Goal: Transaction & Acquisition: Book appointment/travel/reservation

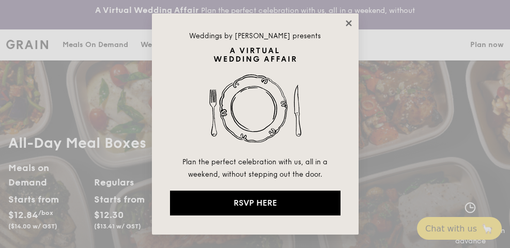
click at [349, 22] on icon at bounding box center [349, 23] width 6 height 6
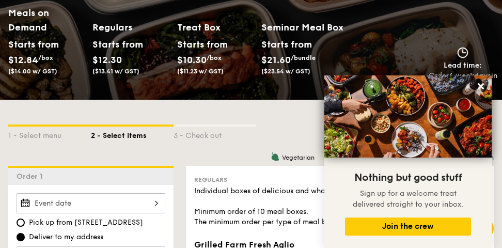
scroll to position [103, 0]
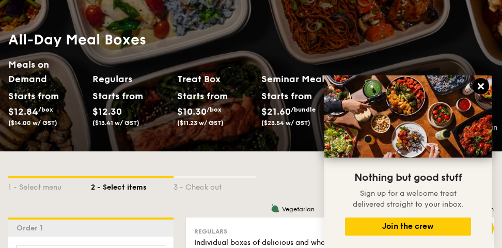
click at [482, 85] on icon at bounding box center [481, 86] width 6 height 6
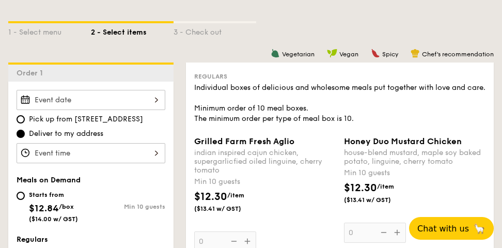
scroll to position [310, 0]
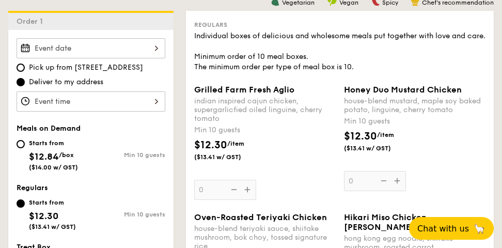
click at [148, 47] on div at bounding box center [91, 48] width 149 height 20
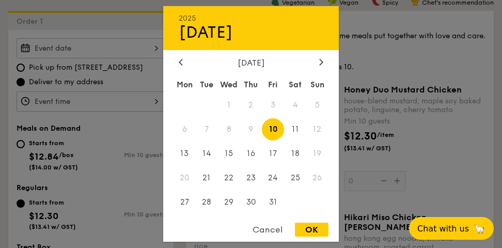
click at [251, 129] on span "9" at bounding box center [251, 129] width 22 height 22
click at [262, 227] on div "Cancel" at bounding box center [267, 230] width 51 height 14
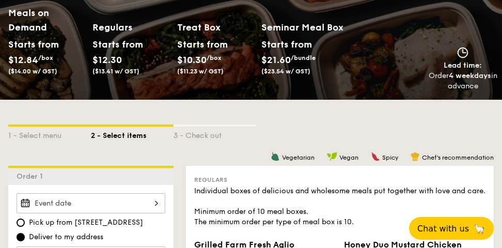
scroll to position [0, 0]
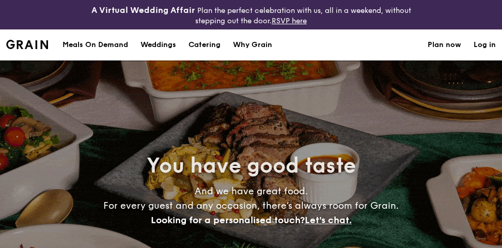
select select
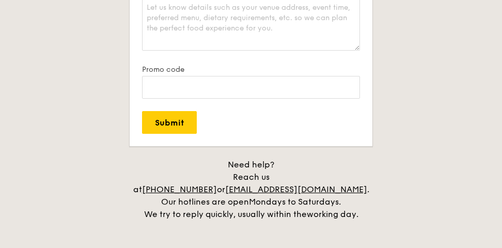
scroll to position [2119, 0]
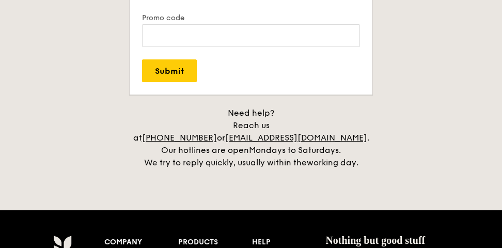
click at [429, 117] on h4 "Need help? Reach us at [PHONE_NUMBER] or [EMAIL_ADDRESS][DOMAIN_NAME] . Our hot…" at bounding box center [251, 138] width 486 height 62
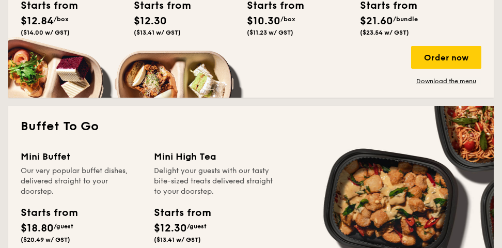
scroll to position [517, 0]
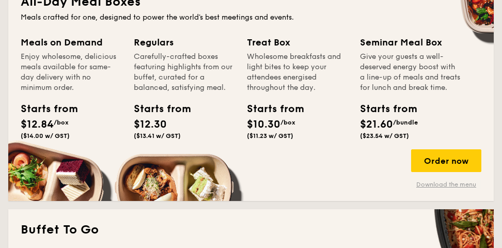
click at [445, 186] on link "Download the menu" at bounding box center [446, 184] width 70 height 8
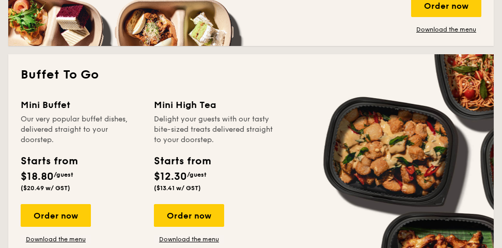
scroll to position [465, 0]
